Goal: Transaction & Acquisition: Book appointment/travel/reservation

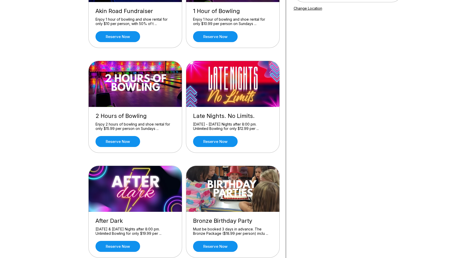
scroll to position [102, 0]
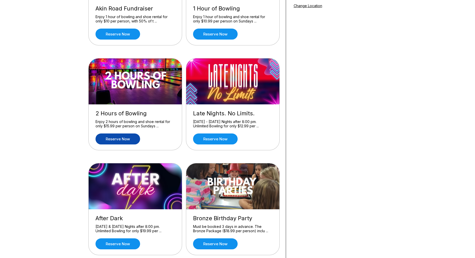
click at [120, 136] on link "Reserve now" at bounding box center [118, 138] width 45 height 11
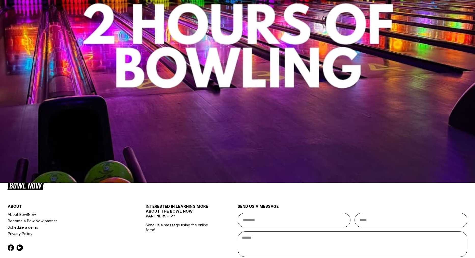
scroll to position [76, 0]
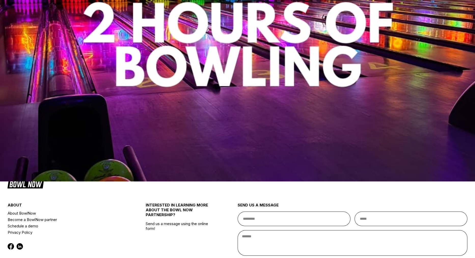
click at [99, 66] on div "12" at bounding box center [96, 62] width 7 height 7
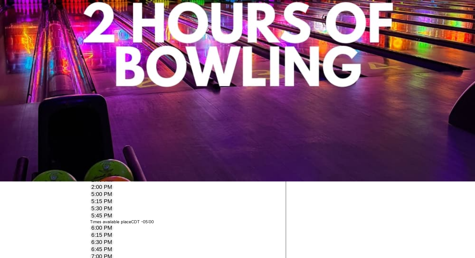
click at [149, 58] on div "11" at bounding box center [145, 54] width 7 height 7
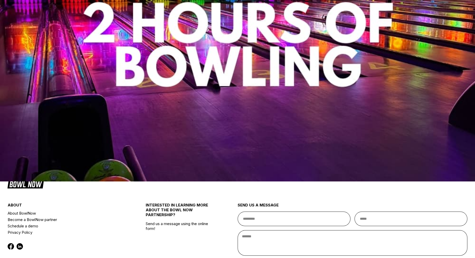
click at [154, 100] on label "Times available place CDT -05:00" at bounding box center [122, 97] width 64 height 5
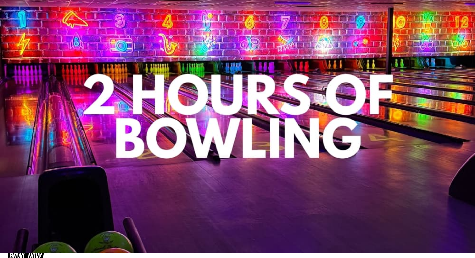
scroll to position [0, 0]
